Goal: Transaction & Acquisition: Purchase product/service

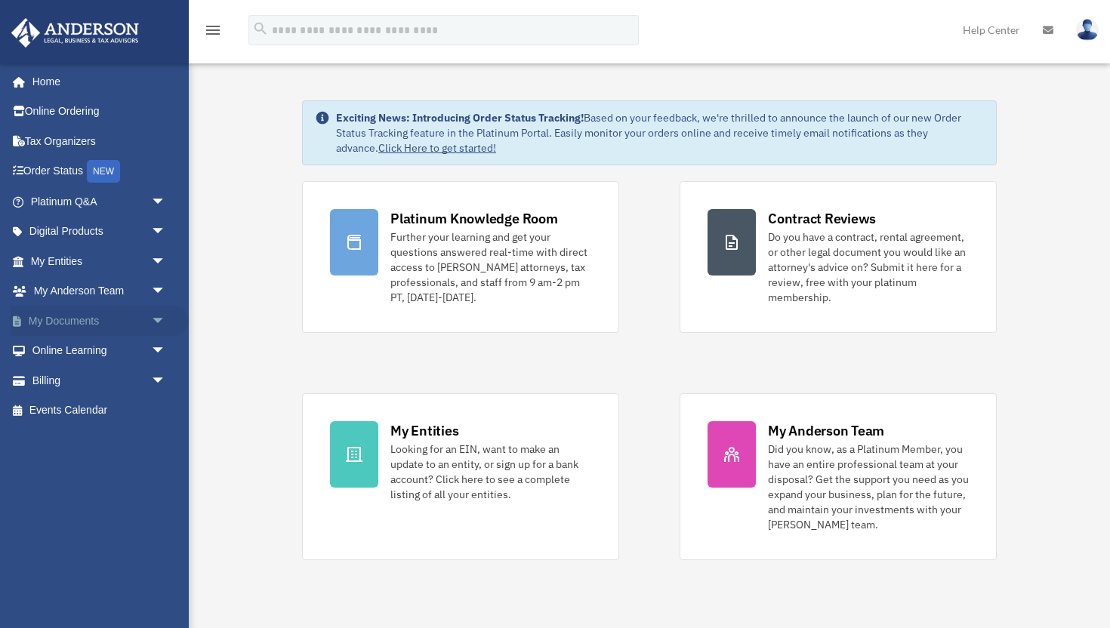
click at [157, 310] on span "arrow_drop_down" at bounding box center [166, 321] width 30 height 31
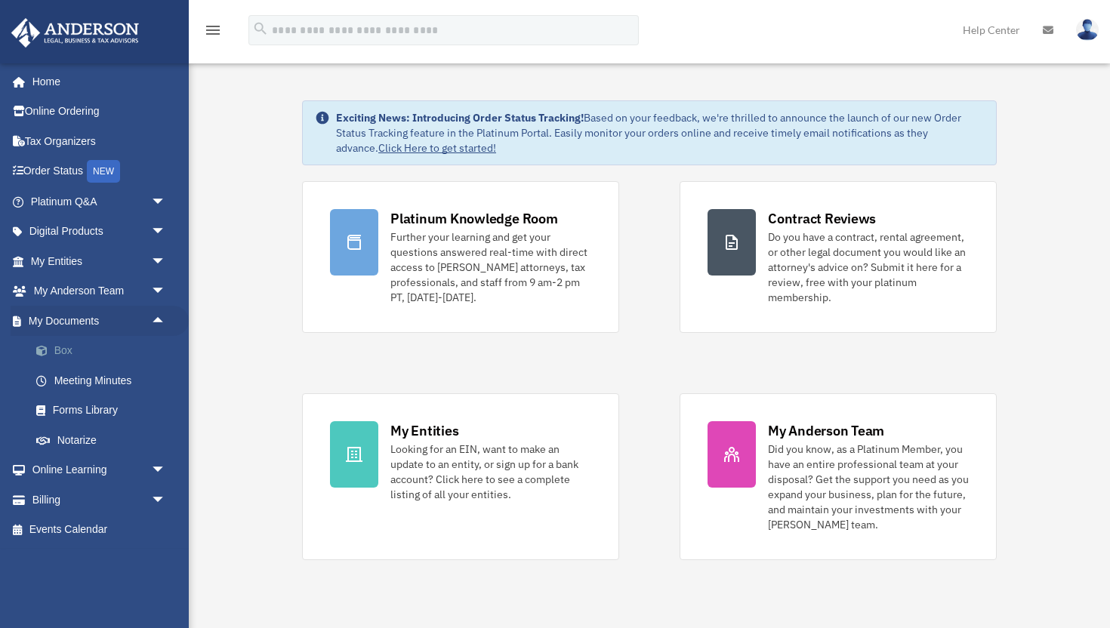
click at [130, 342] on link "Box" at bounding box center [105, 351] width 168 height 30
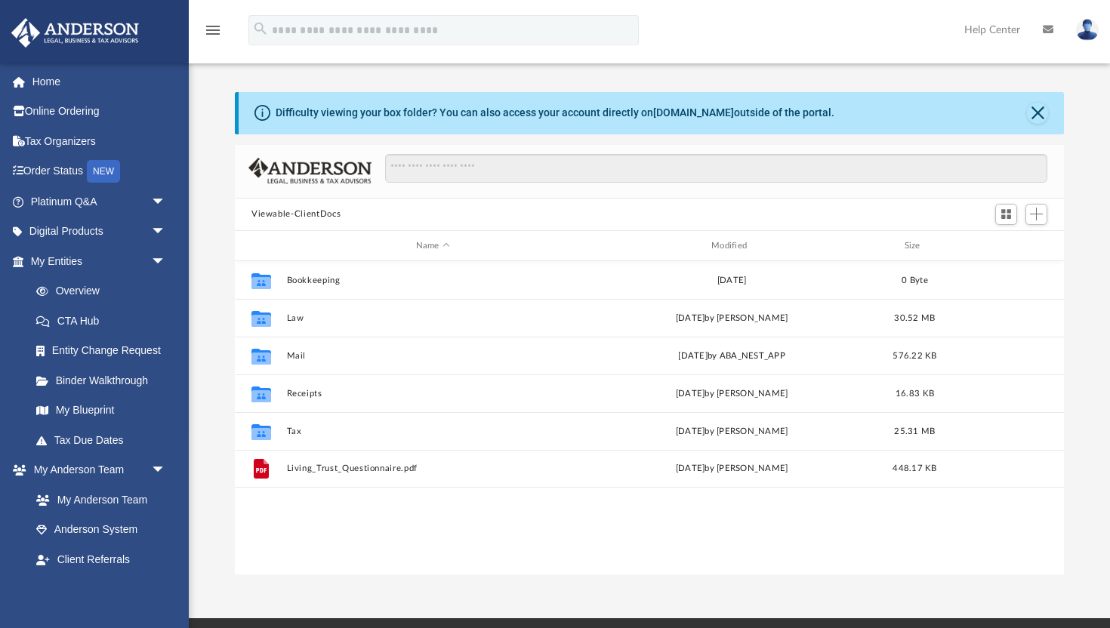
scroll to position [344, 829]
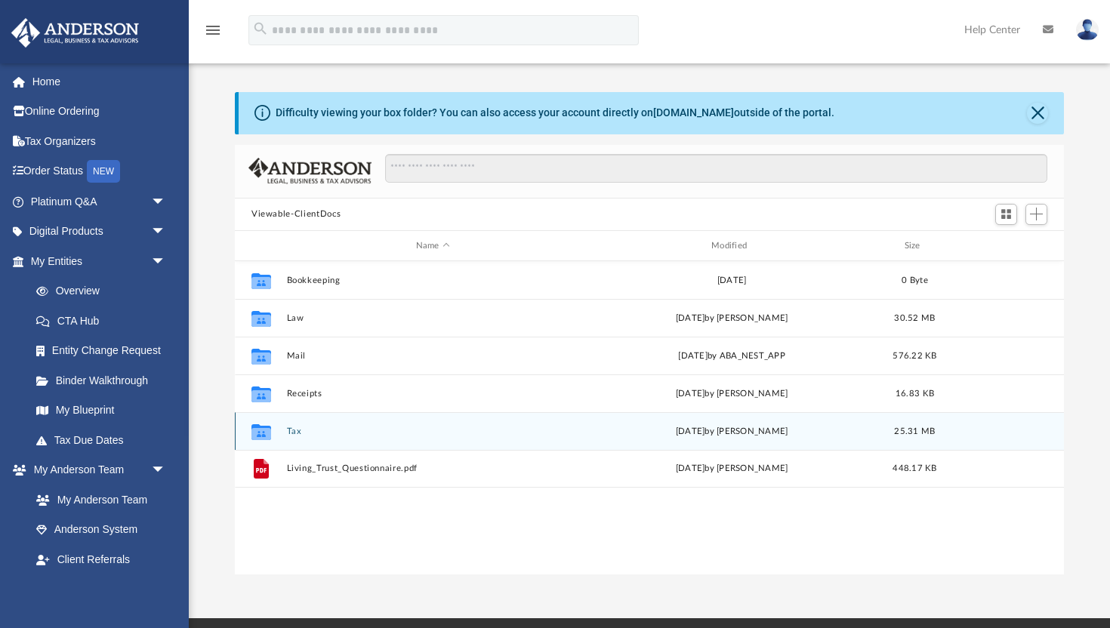
click at [299, 430] on button "Tax" at bounding box center [433, 432] width 292 height 10
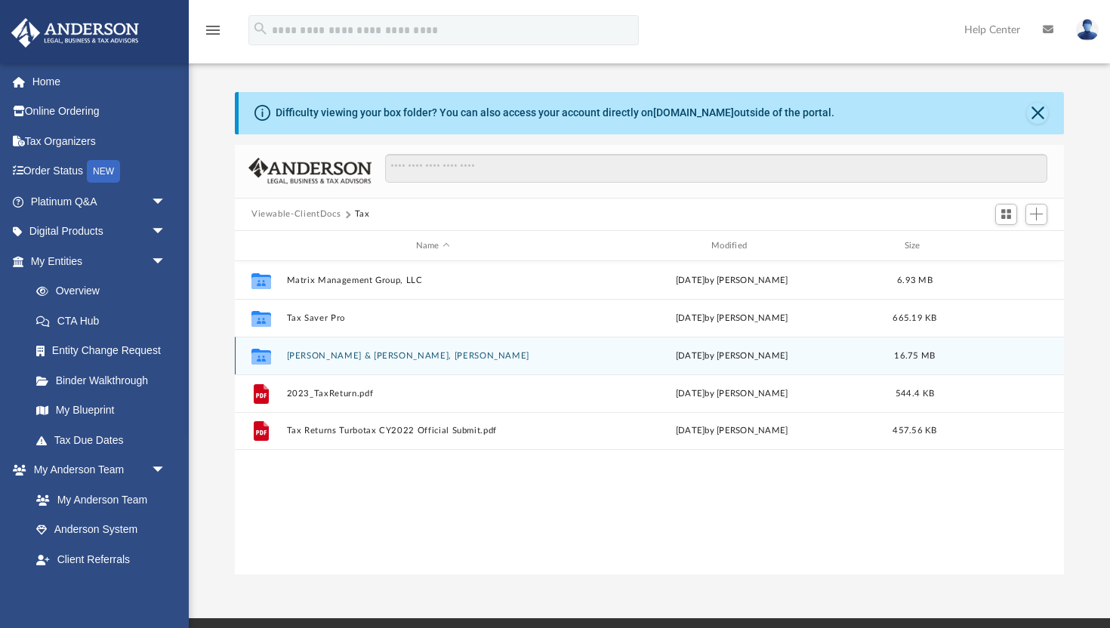
click at [390, 355] on button "[PERSON_NAME] & [PERSON_NAME], [PERSON_NAME]" at bounding box center [433, 356] width 292 height 10
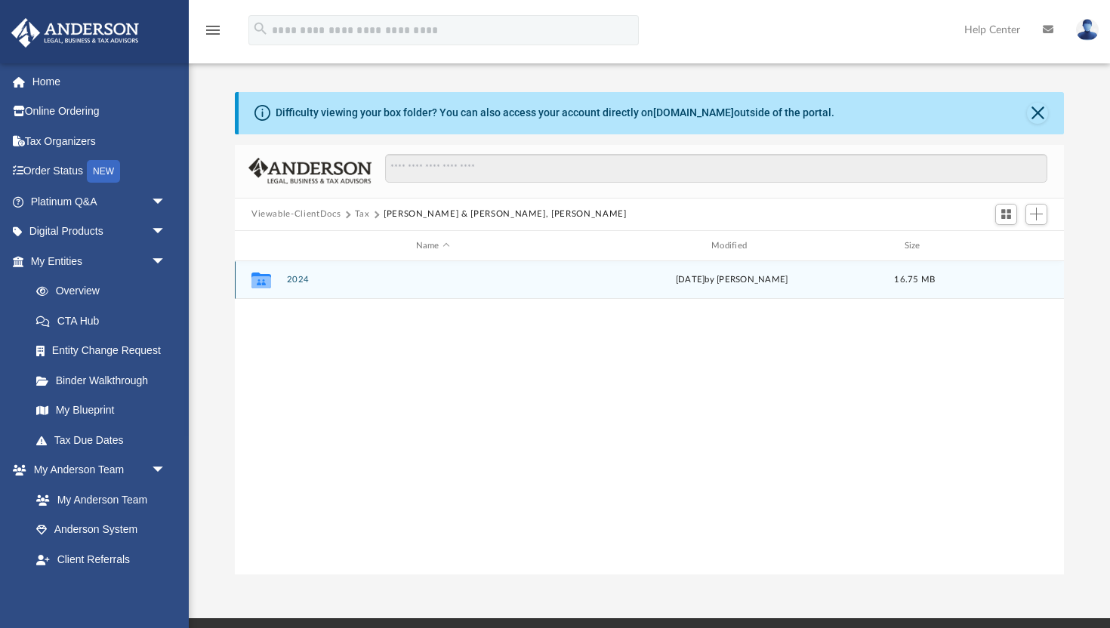
click at [301, 279] on button "2024" at bounding box center [433, 281] width 292 height 10
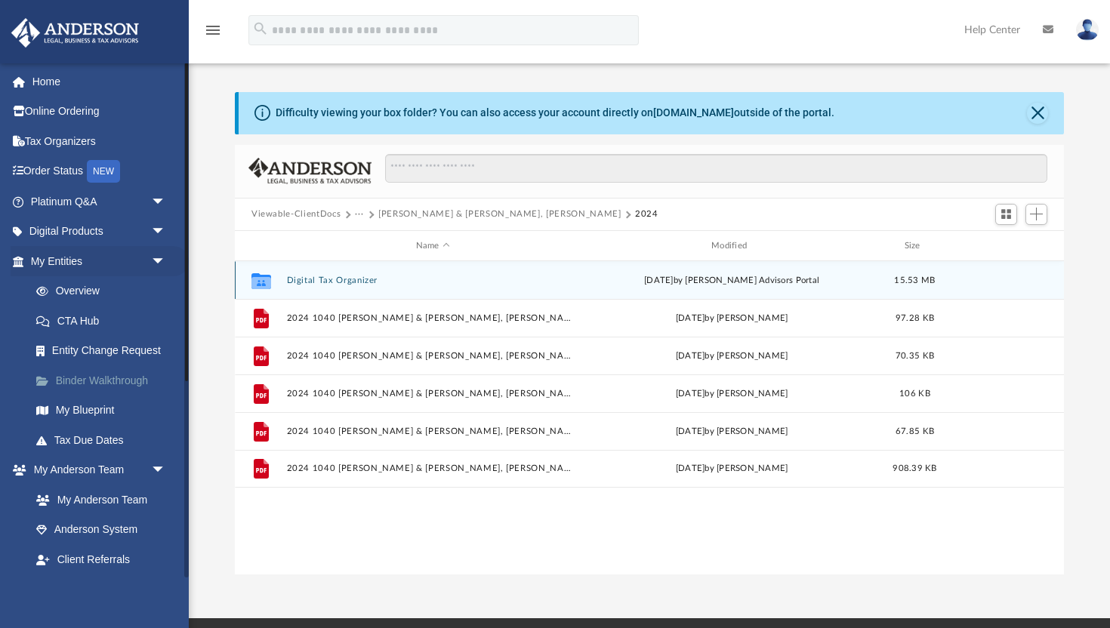
scroll to position [0, 0]
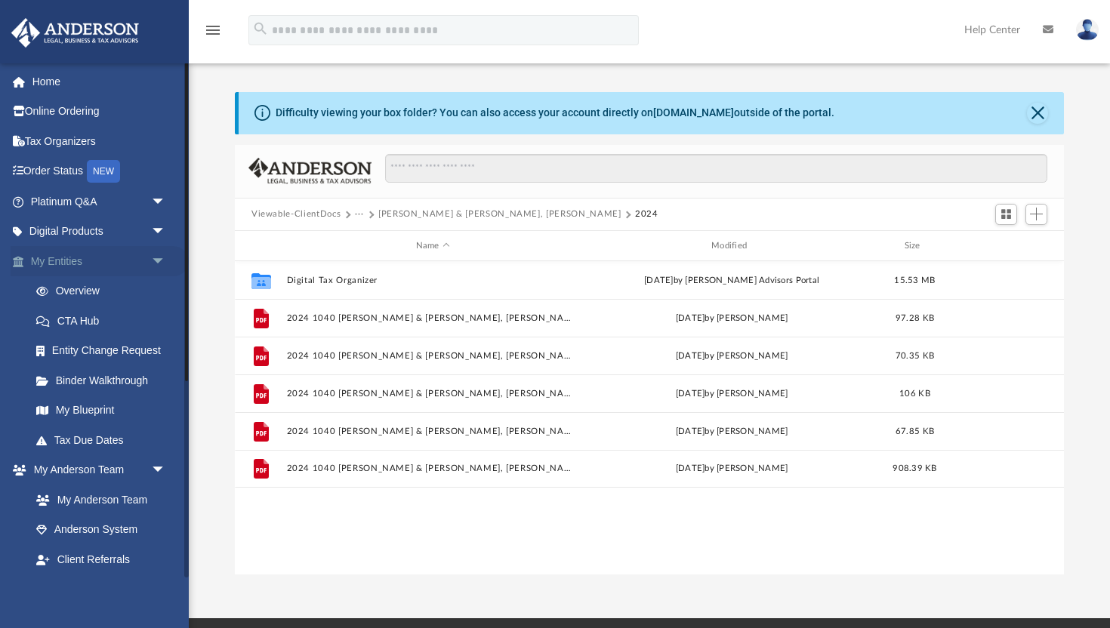
click at [155, 258] on span "arrow_drop_down" at bounding box center [166, 261] width 30 height 31
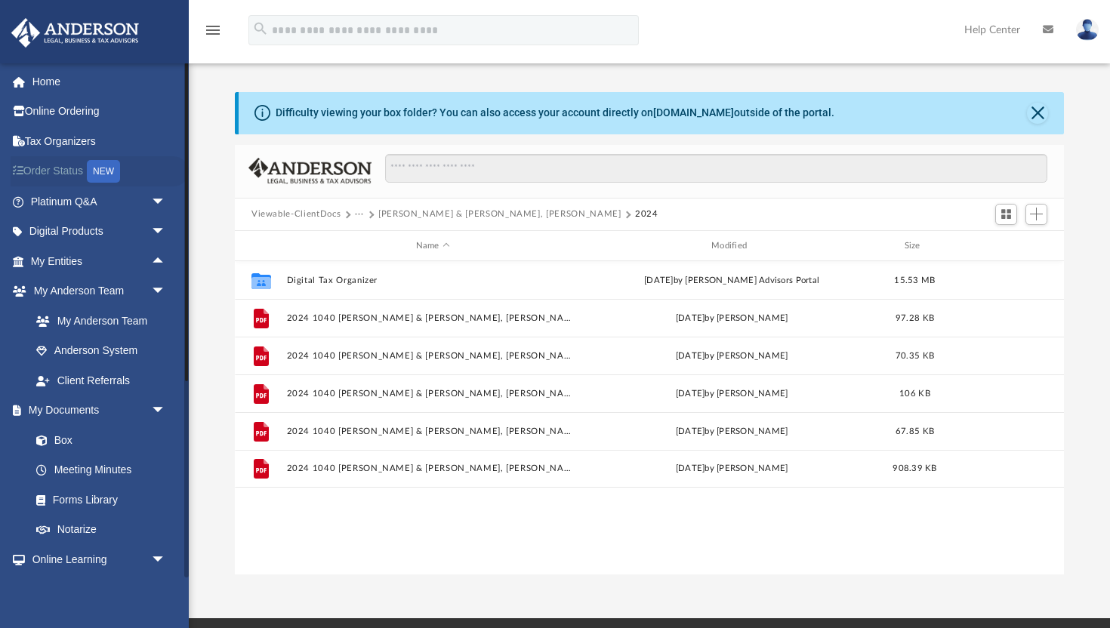
click at [74, 169] on link "Order Status NEW" at bounding box center [100, 171] width 178 height 31
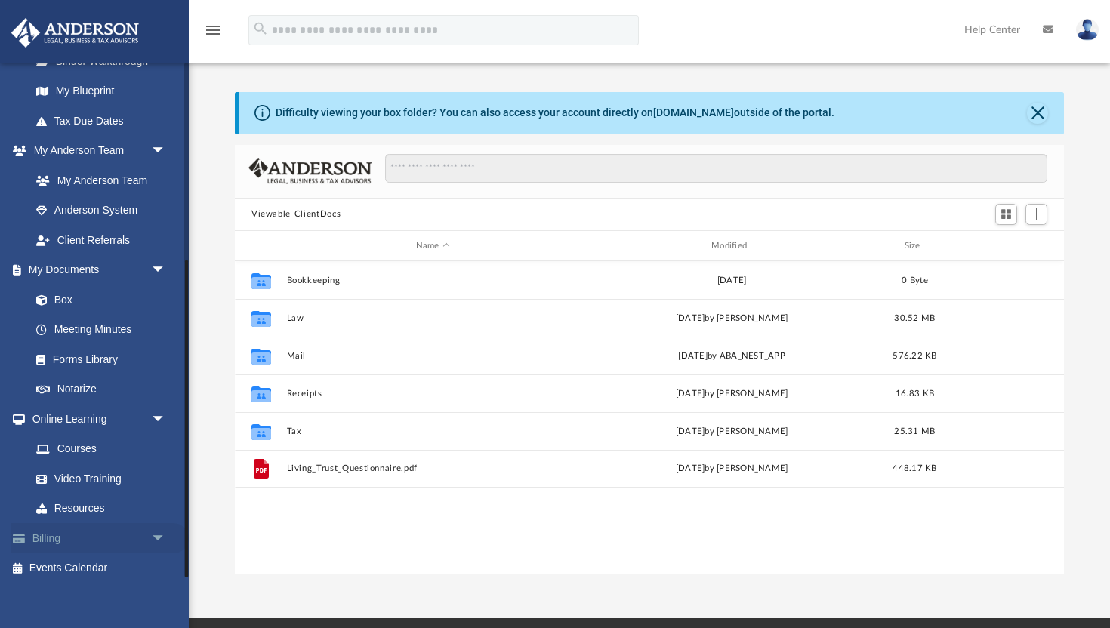
scroll to position [318, 0]
click at [162, 526] on span "arrow_drop_down" at bounding box center [166, 540] width 30 height 31
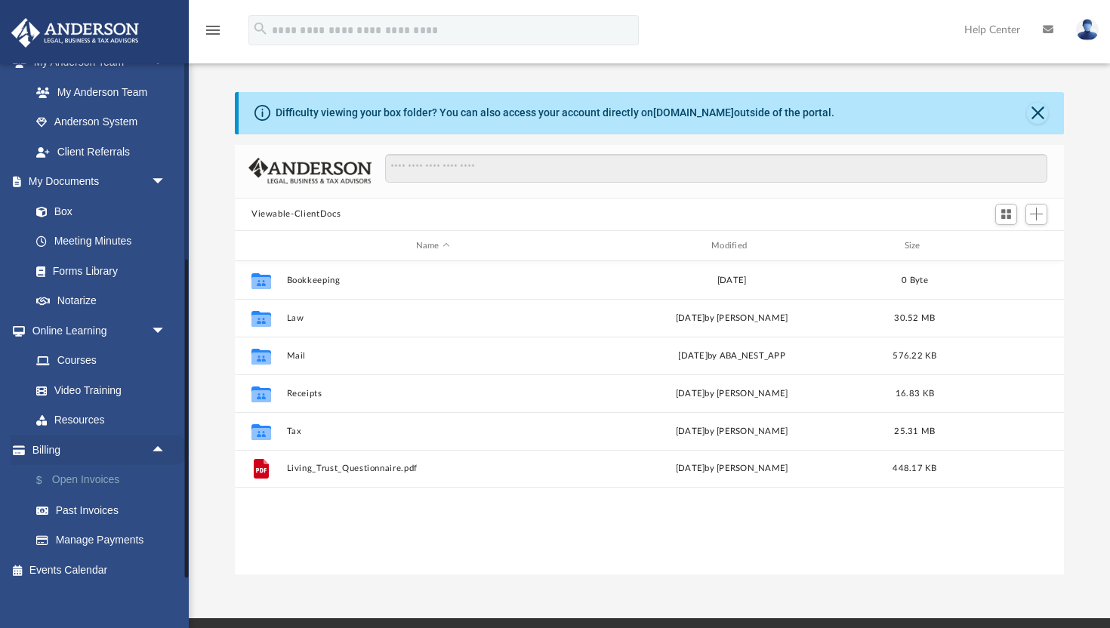
scroll to position [407, 0]
click at [103, 470] on link "$ Open Invoices" at bounding box center [105, 481] width 168 height 31
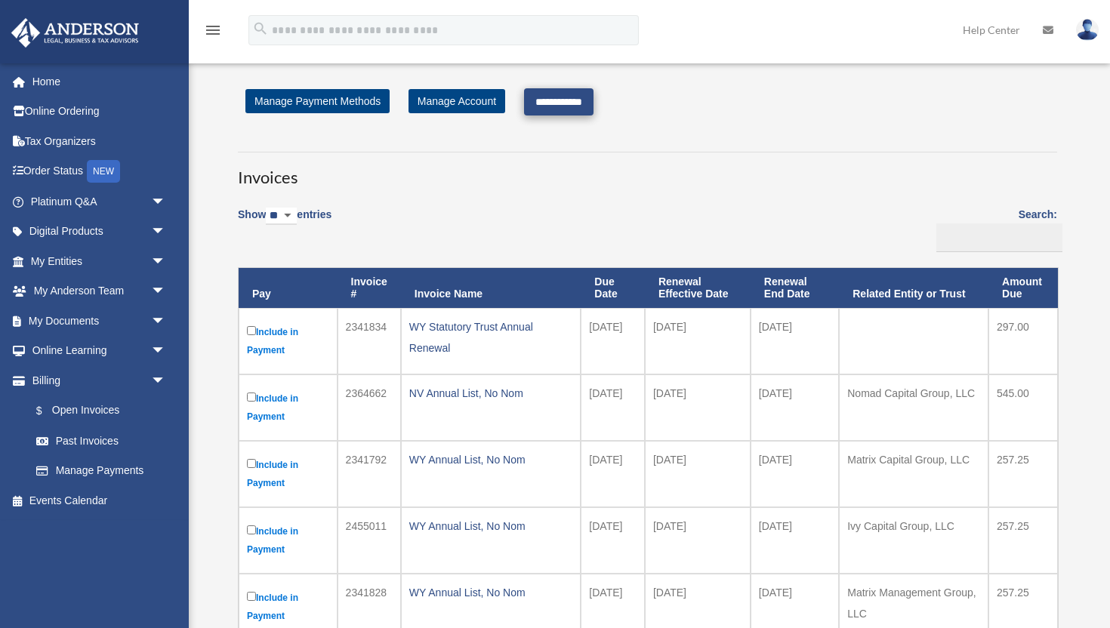
click at [564, 103] on input "**********" at bounding box center [558, 101] width 69 height 27
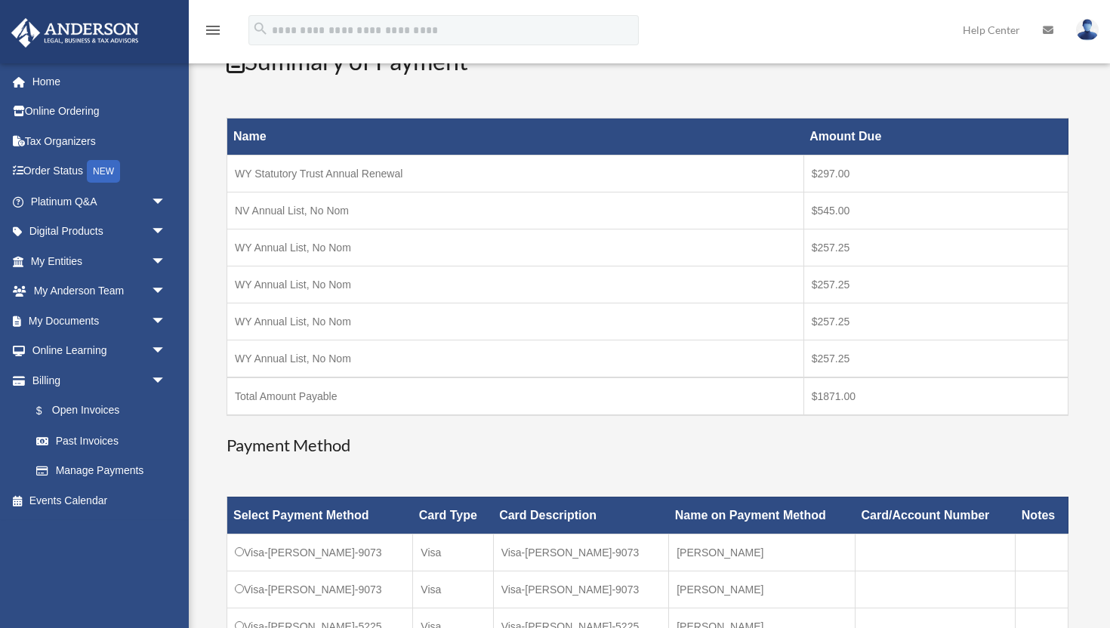
scroll to position [329, 0]
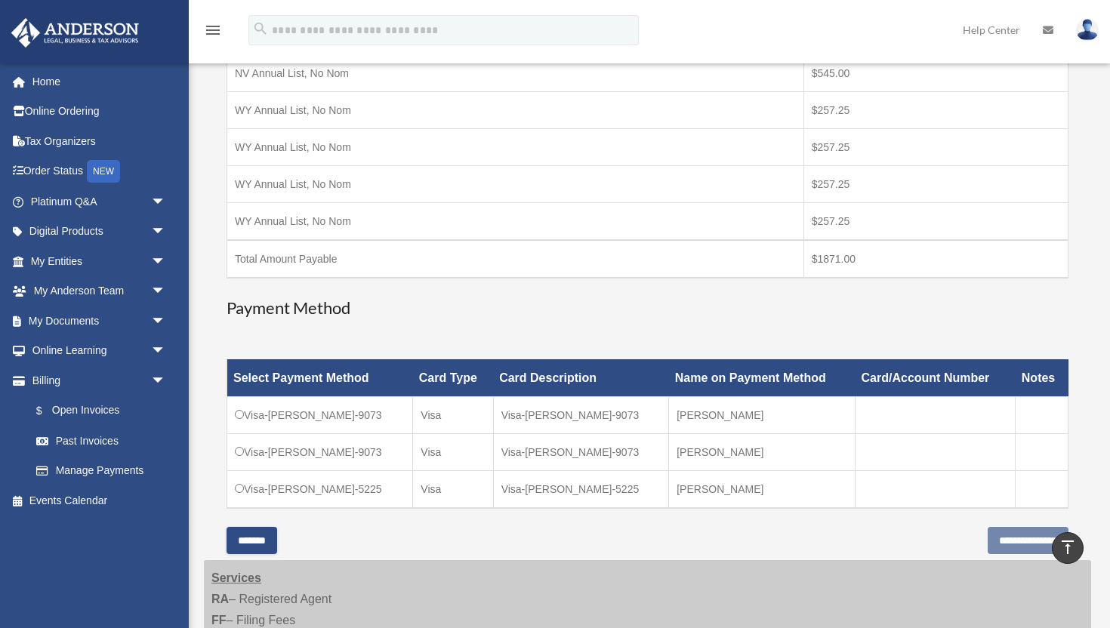
click at [324, 493] on td "Visa-Joseph-Wang-5225" at bounding box center [320, 490] width 186 height 38
click at [988, 536] on input "**********" at bounding box center [1028, 540] width 81 height 27
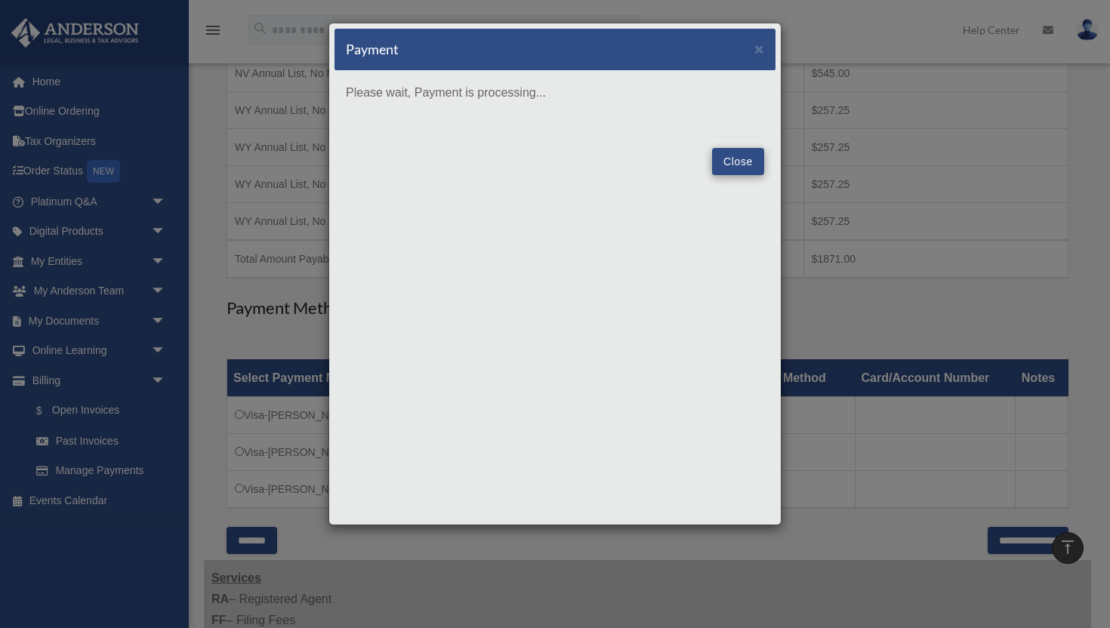
click at [733, 156] on button "Close" at bounding box center [738, 161] width 52 height 27
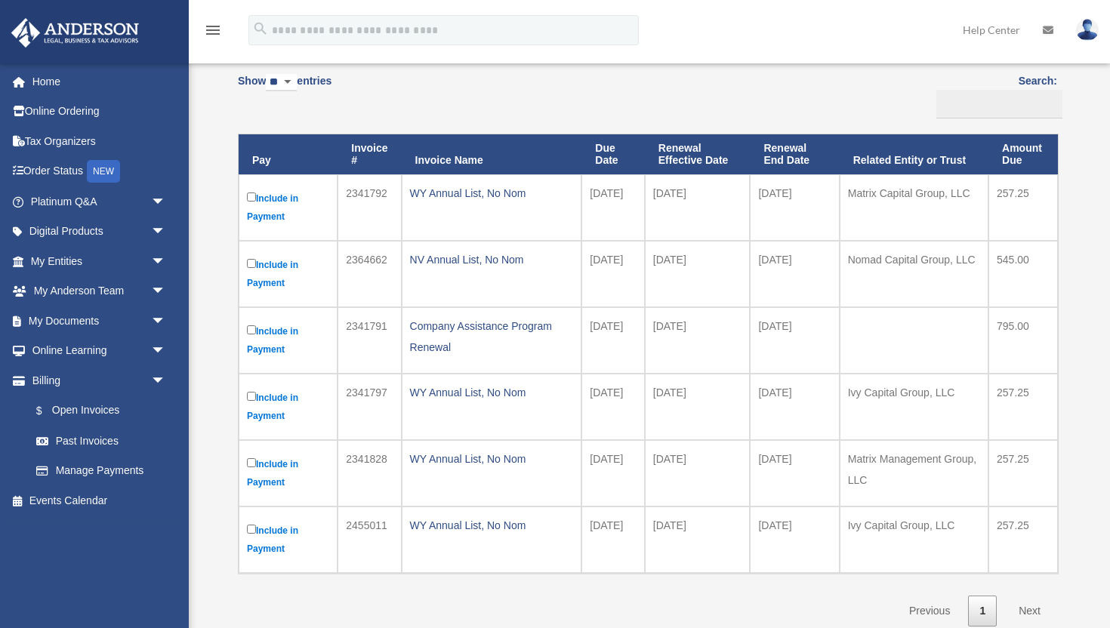
scroll to position [128, 0]
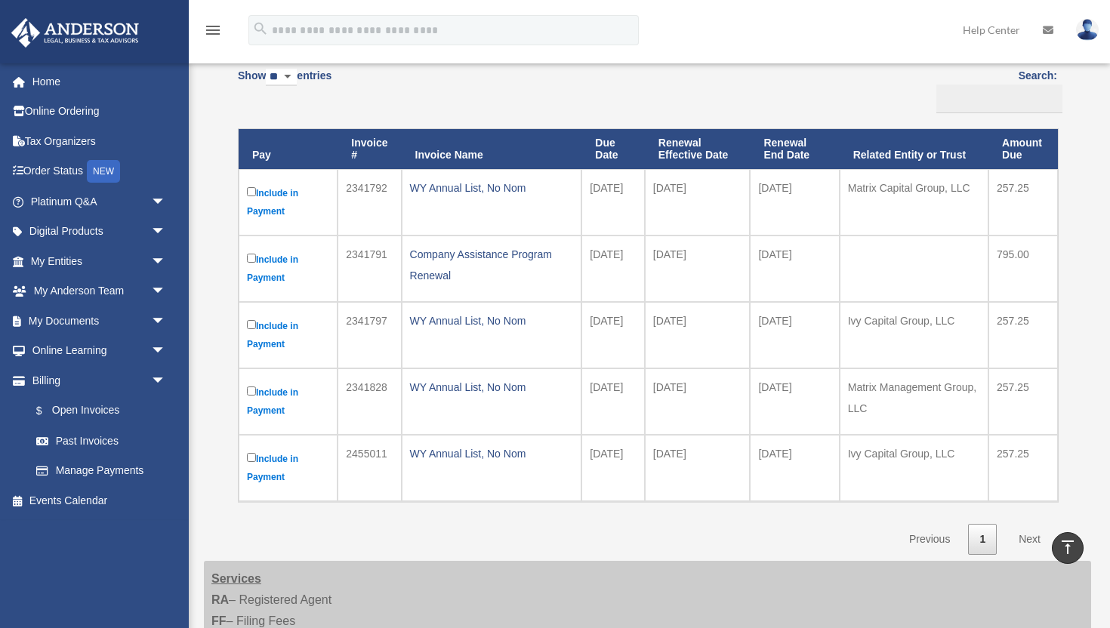
scroll to position [104, 0]
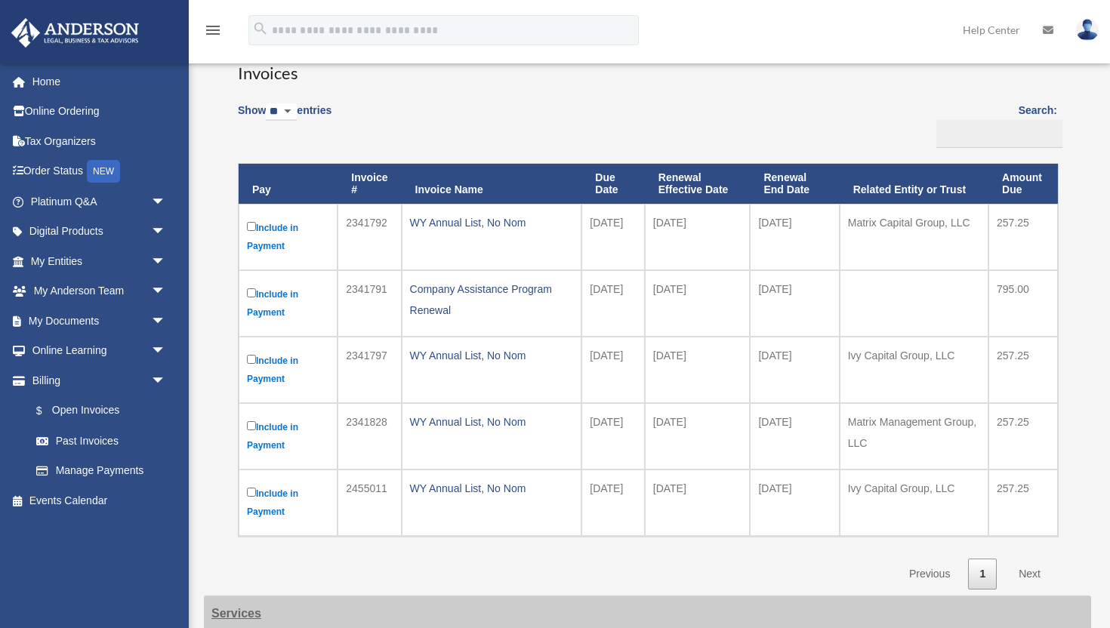
click at [569, 126] on div "Show ** ** ** *** entries Search: Pay Invoice # Invoice Name Due Date Renewal E…" at bounding box center [648, 341] width 820 height 497
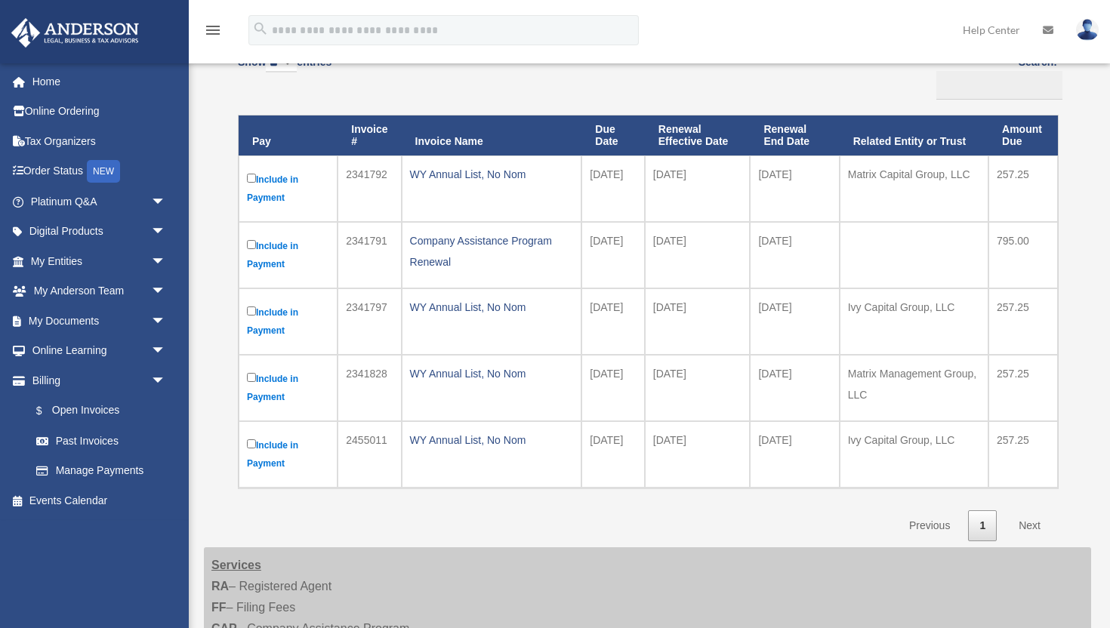
scroll to position [154, 0]
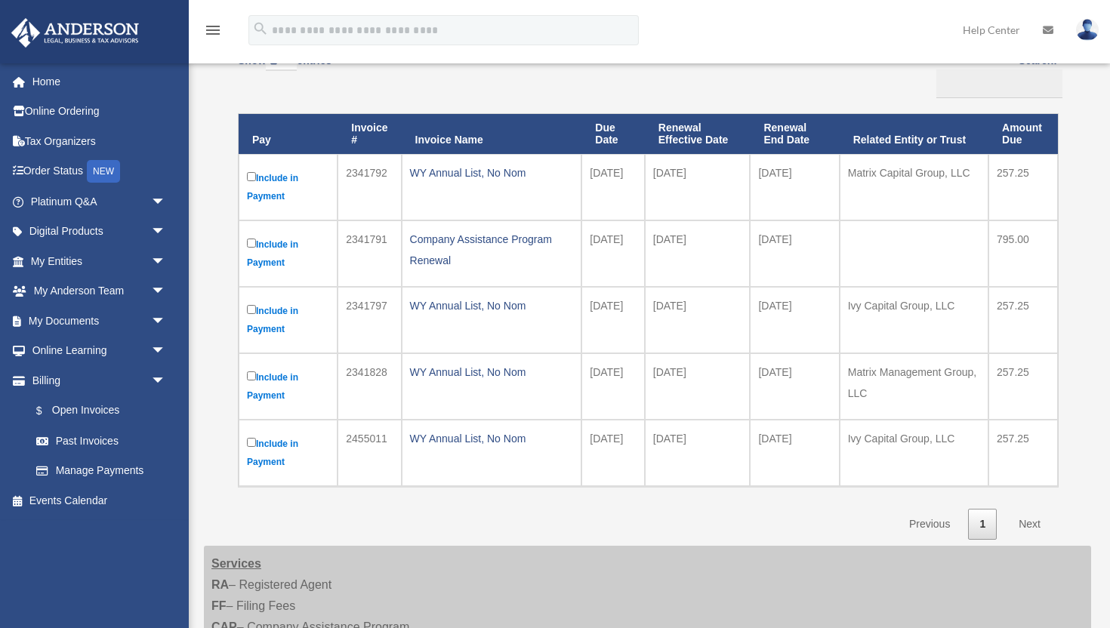
click at [988, 528] on link "1" at bounding box center [982, 524] width 29 height 31
click at [1032, 526] on link "Next" at bounding box center [1030, 524] width 45 height 31
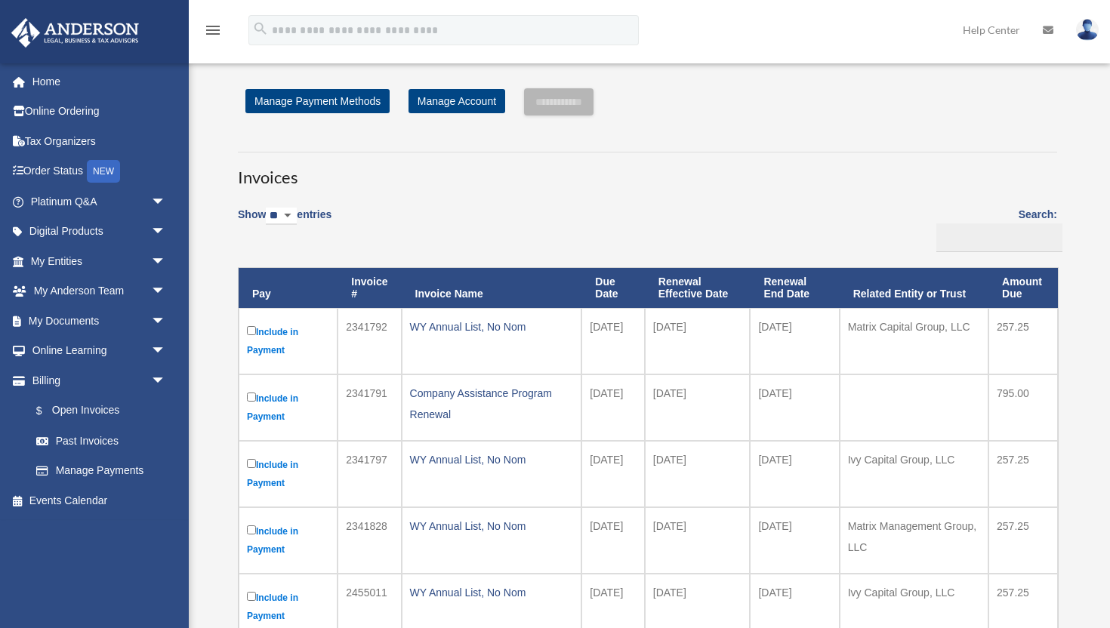
scroll to position [0, 0]
